Goal: Transaction & Acquisition: Download file/media

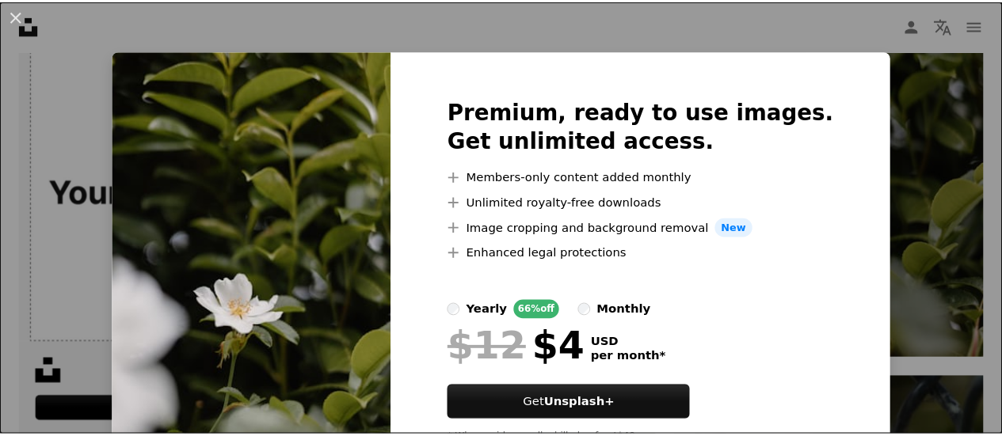
scroll to position [71, 0]
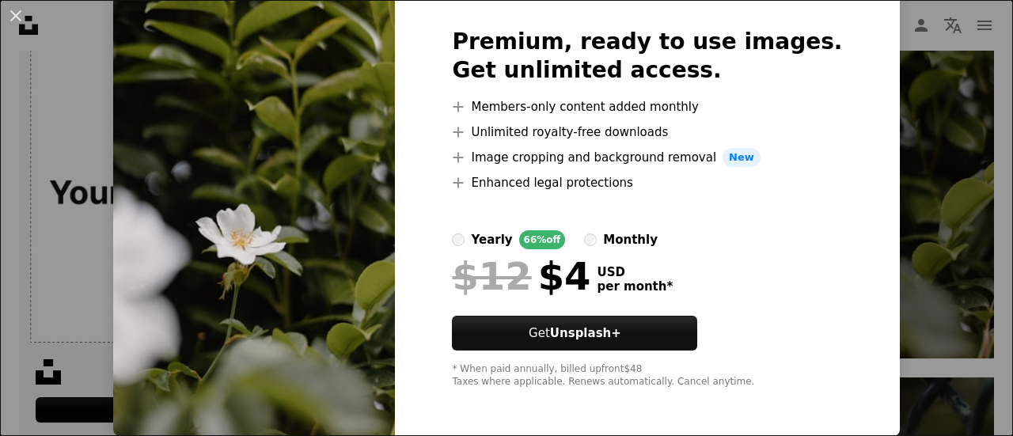
click at [942, 203] on div "An X shape Premium, ready to use images. Get unlimited access. A plus sign Memb…" at bounding box center [506, 218] width 1013 height 436
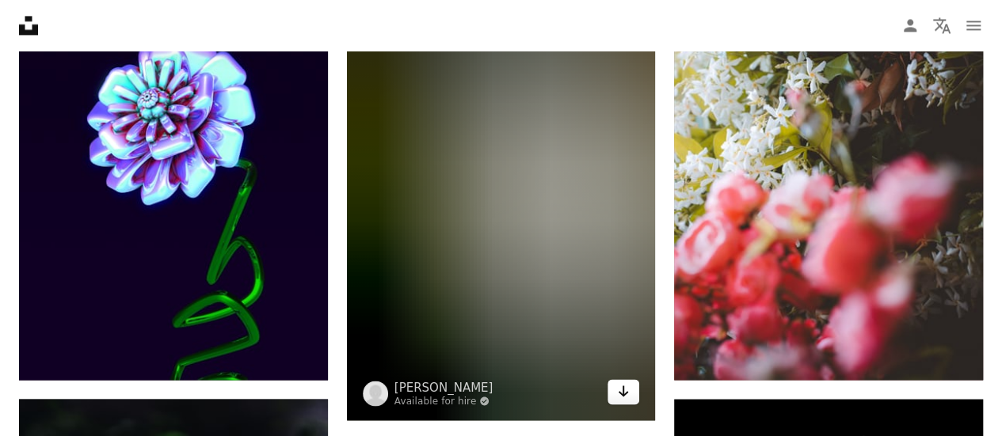
scroll to position [7303, 0]
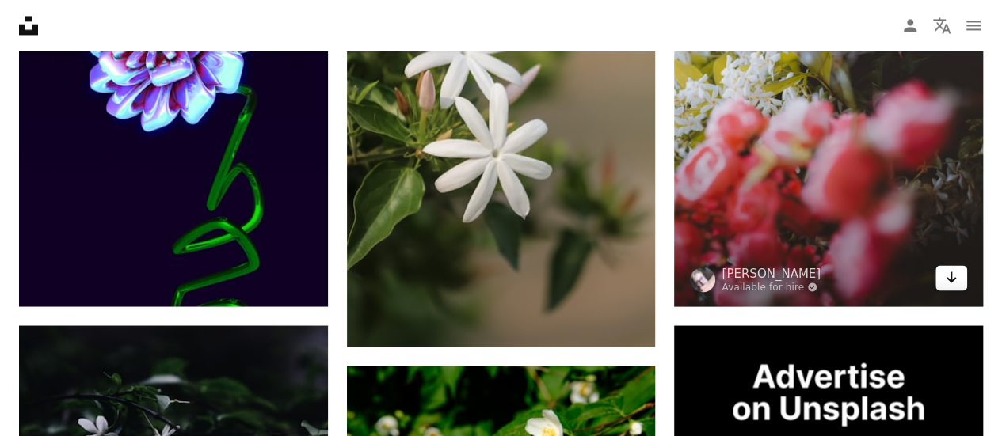
click at [960, 276] on link "Arrow pointing down" at bounding box center [951, 277] width 32 height 25
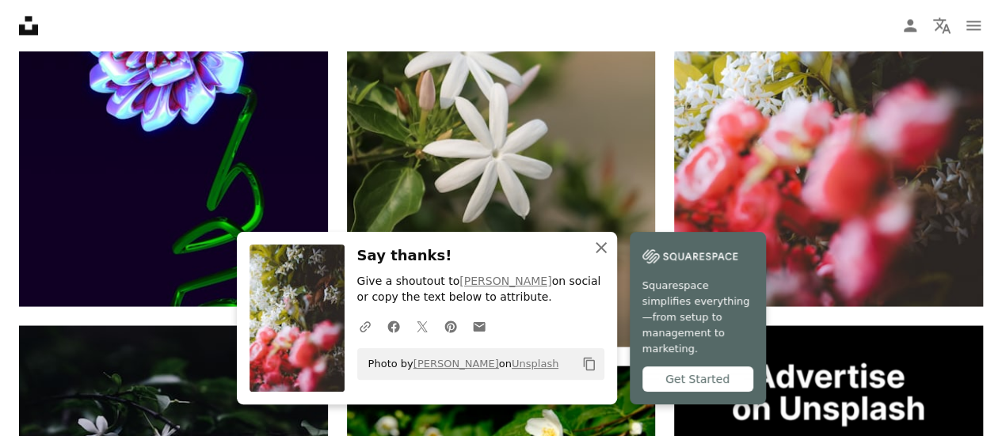
click at [602, 257] on icon "An X shape" at bounding box center [600, 247] width 19 height 19
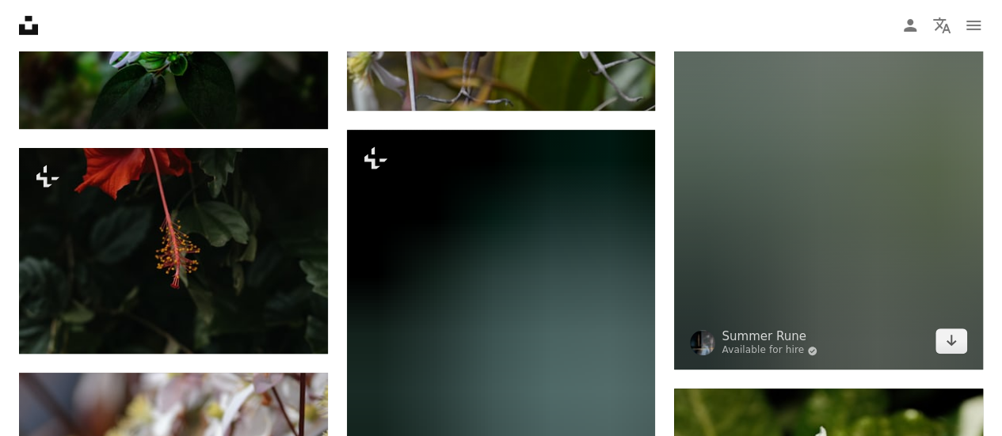
scroll to position [12322, 0]
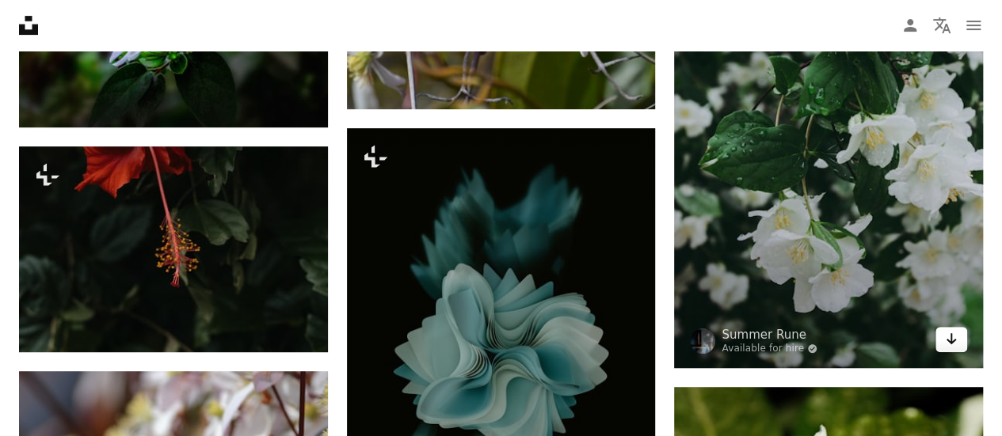
click at [957, 344] on link "Arrow pointing down" at bounding box center [951, 339] width 32 height 25
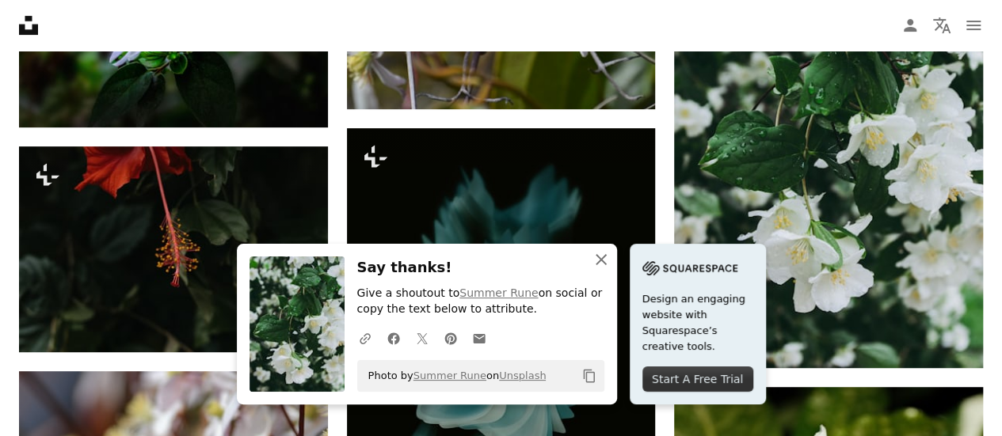
click at [603, 259] on icon "An X shape" at bounding box center [600, 259] width 19 height 19
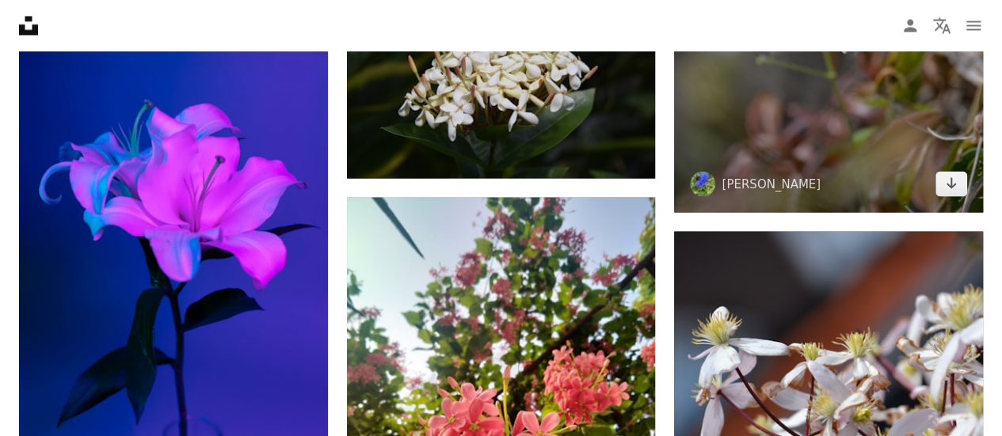
scroll to position [13412, 0]
